Goal: Find contact information: Find contact information

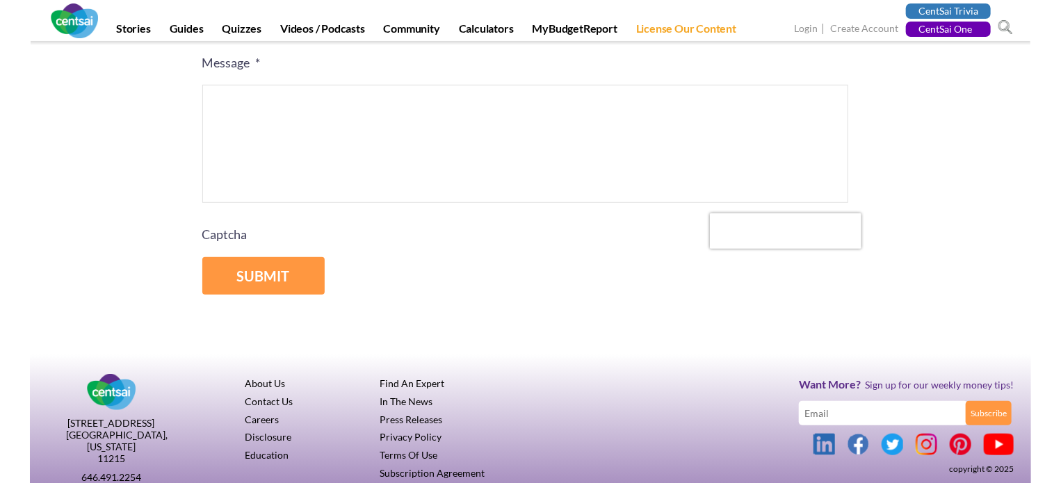
scroll to position [450, 0]
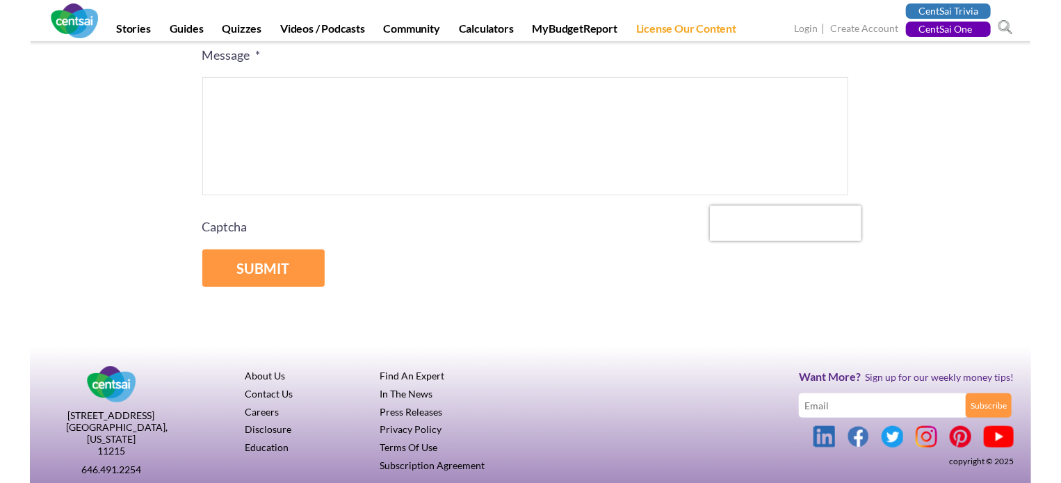
click at [256, 415] on link "Careers" at bounding box center [262, 412] width 34 height 12
click at [285, 395] on link "Contact Us" at bounding box center [269, 394] width 48 height 12
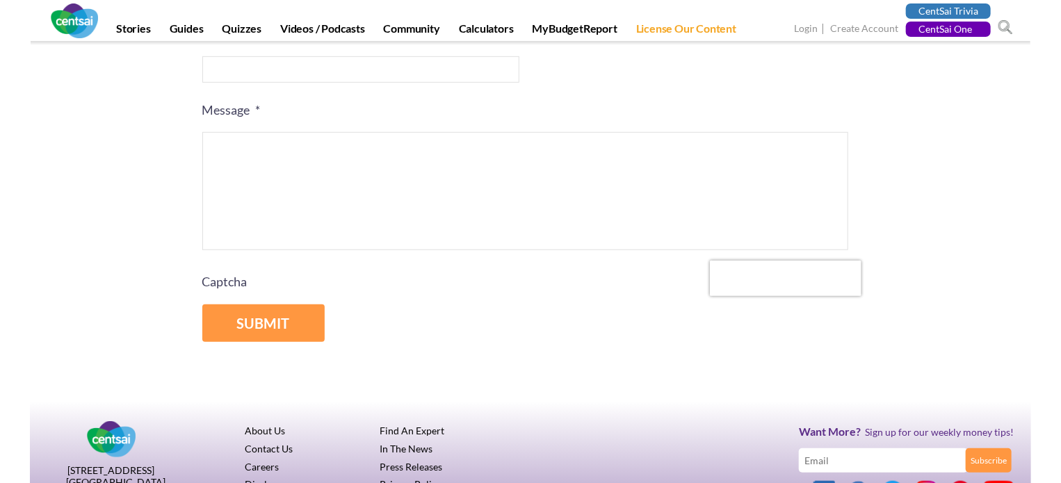
scroll to position [450, 0]
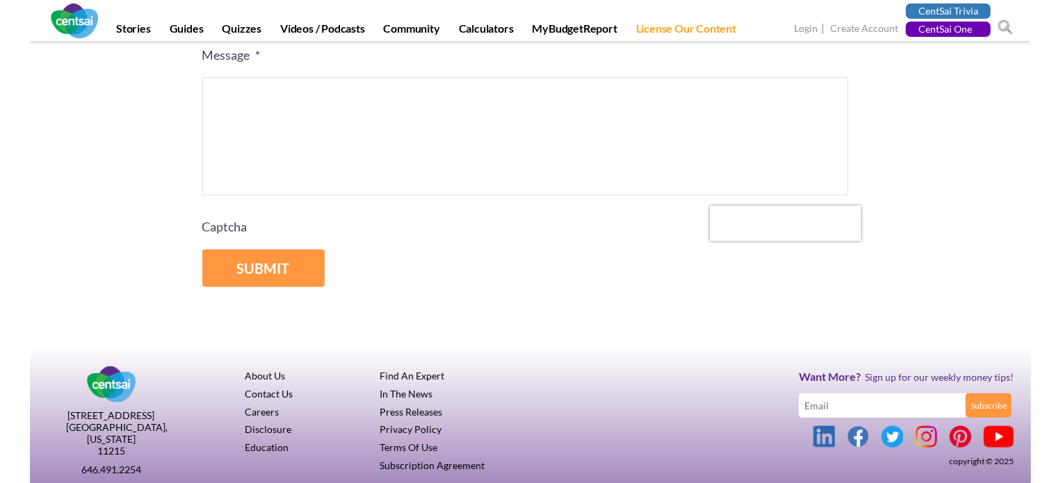
click at [856, 435] on link at bounding box center [859, 437] width 22 height 22
